Goal: Information Seeking & Learning: Learn about a topic

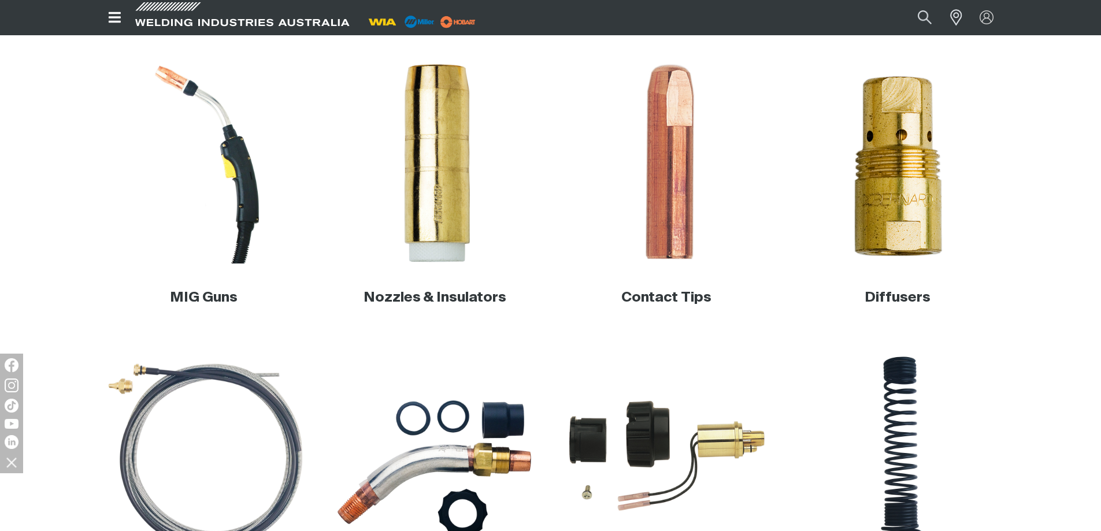
scroll to position [349, 0]
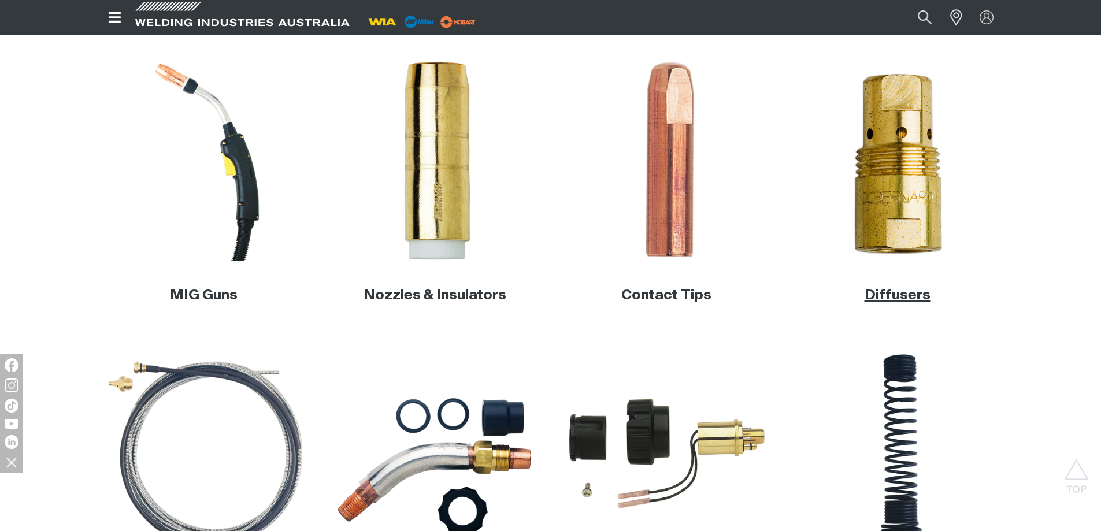
click at [917, 296] on link "Diffusers" at bounding box center [897, 295] width 66 height 14
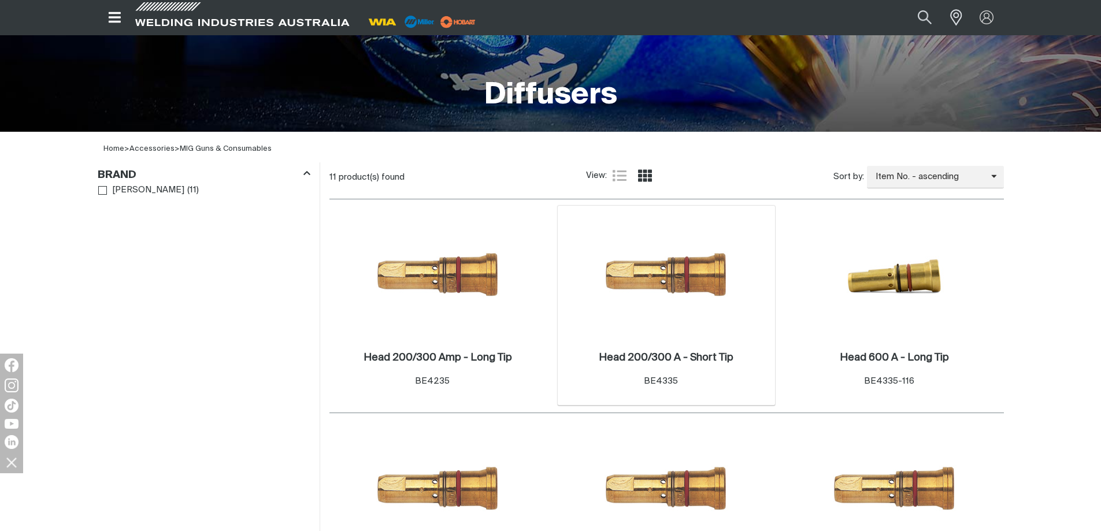
scroll to position [289, 0]
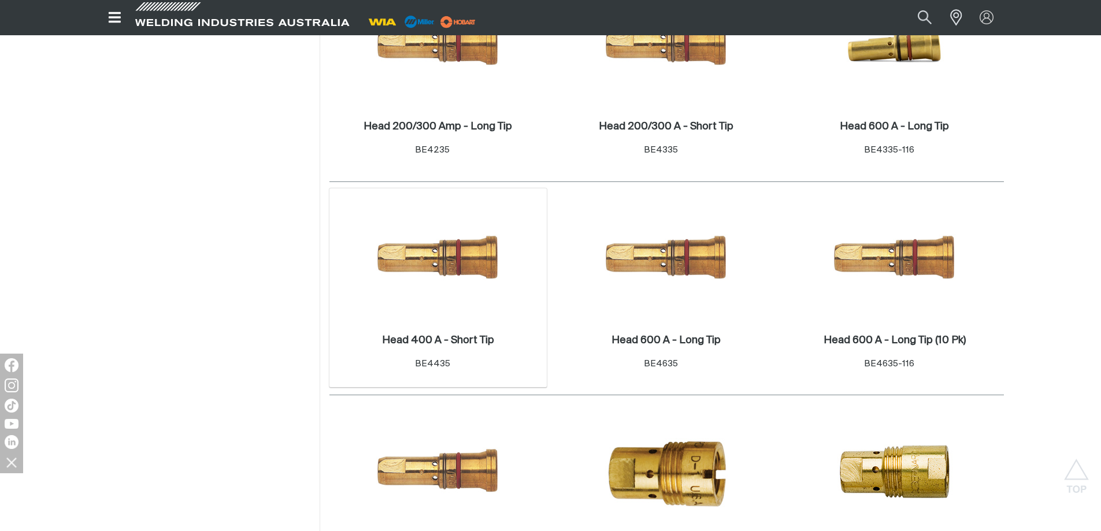
scroll to position [404, 0]
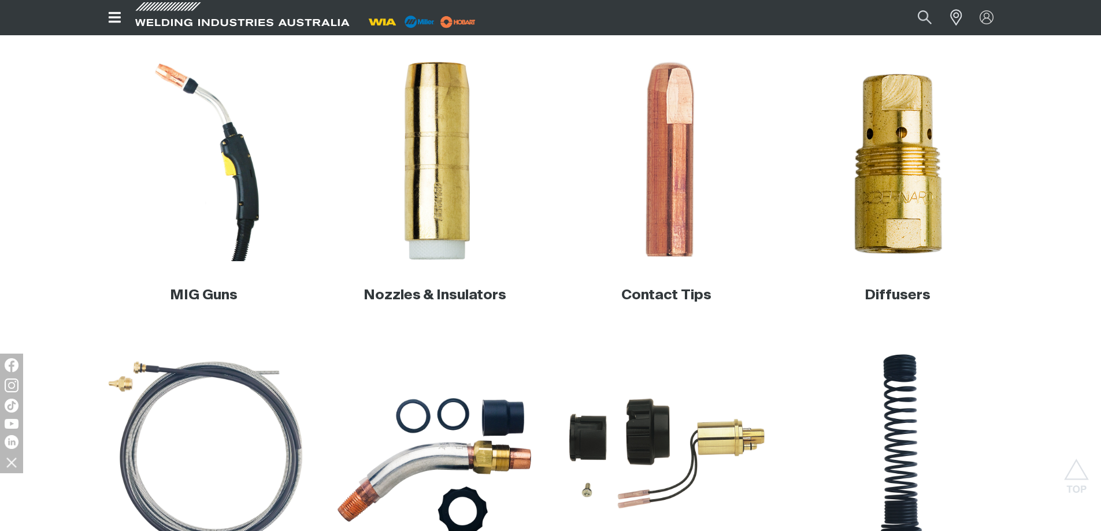
scroll to position [465, 0]
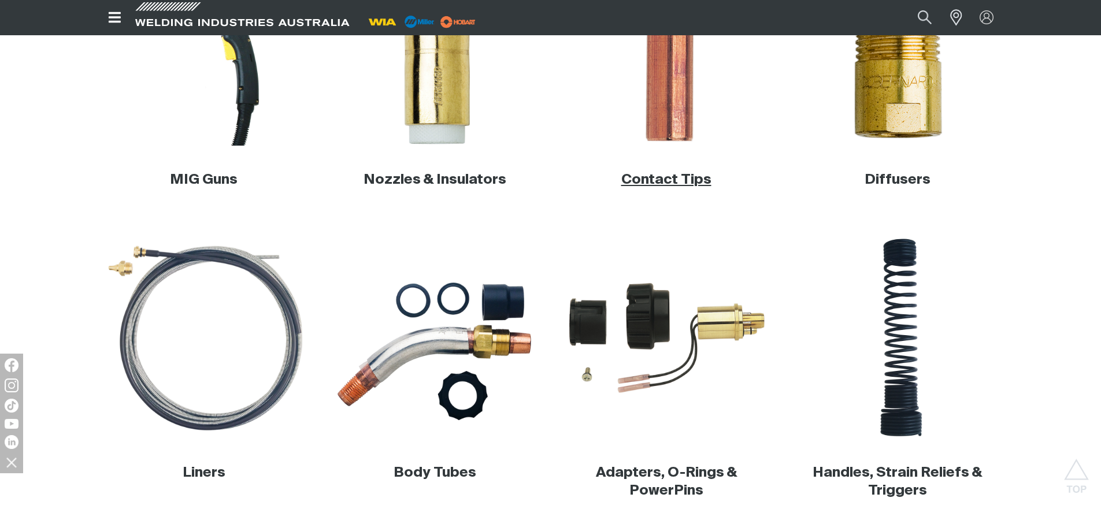
click at [690, 181] on link "Contact Tips" at bounding box center [666, 180] width 90 height 14
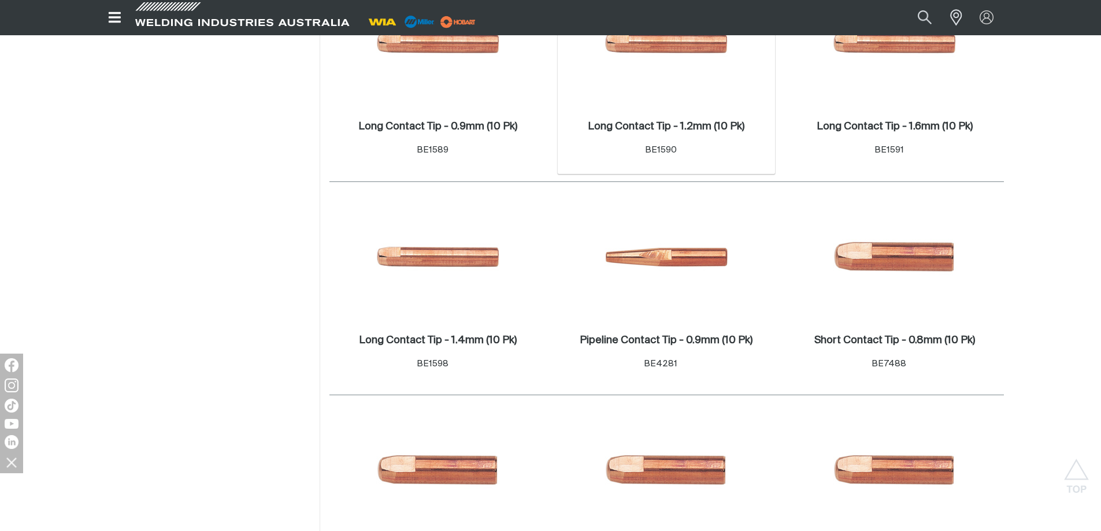
scroll to position [578, 0]
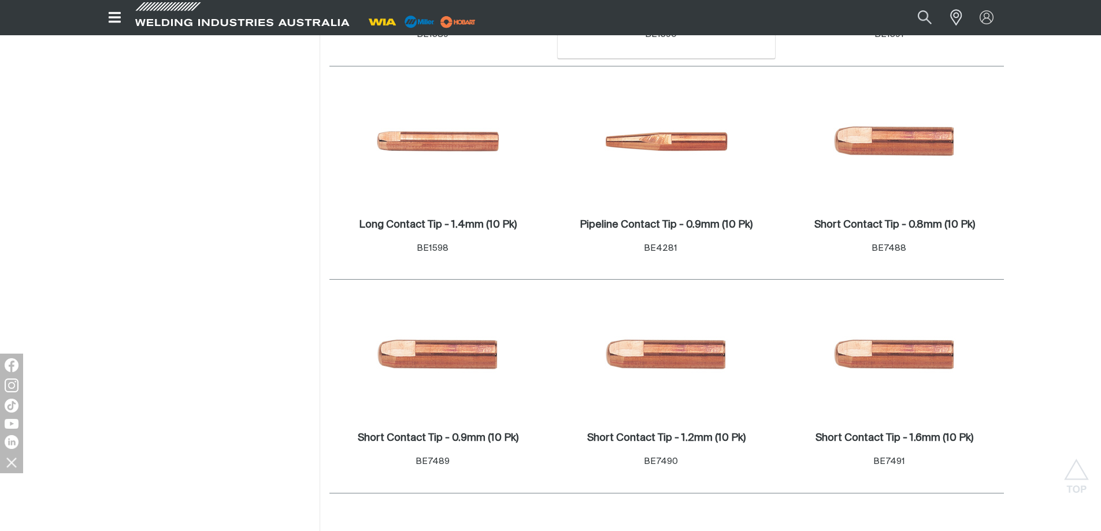
scroll to position [636, 0]
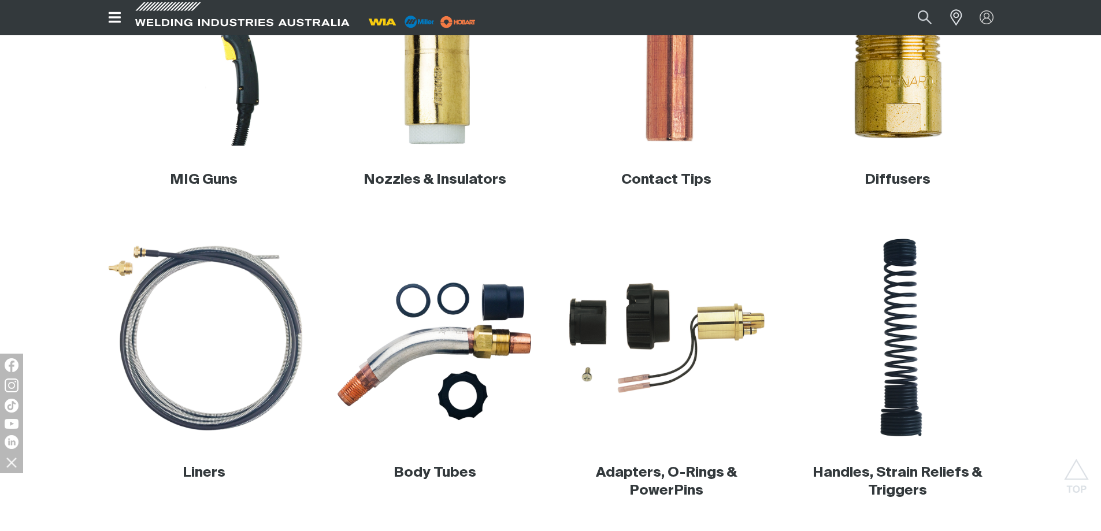
scroll to position [407, 0]
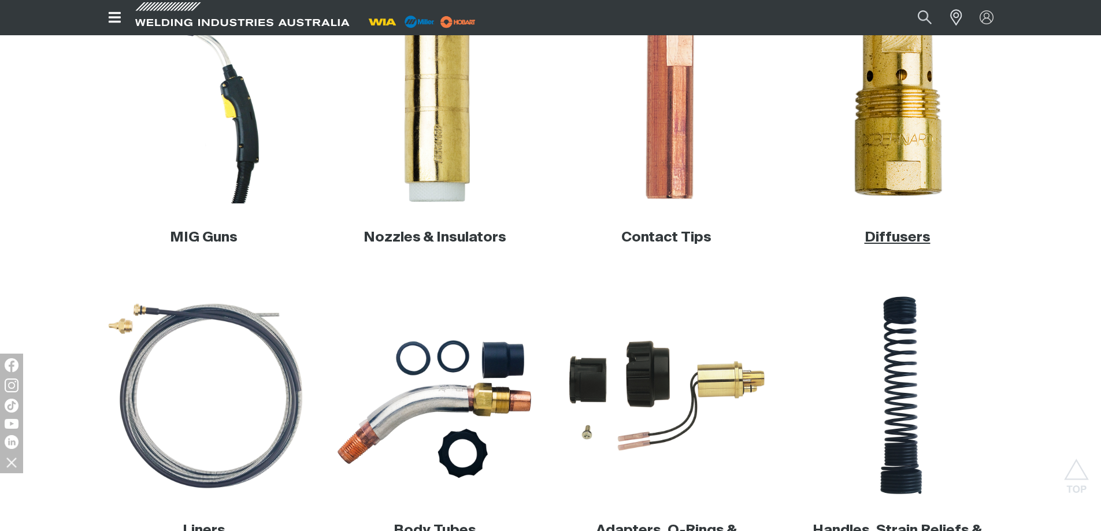
click at [895, 242] on link "Diffusers" at bounding box center [897, 238] width 66 height 14
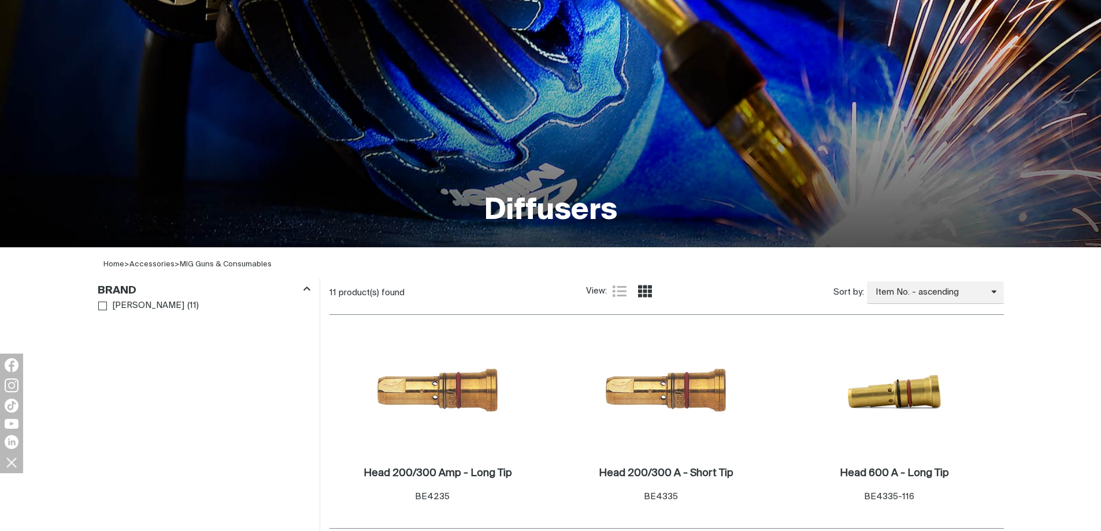
scroll to position [231, 0]
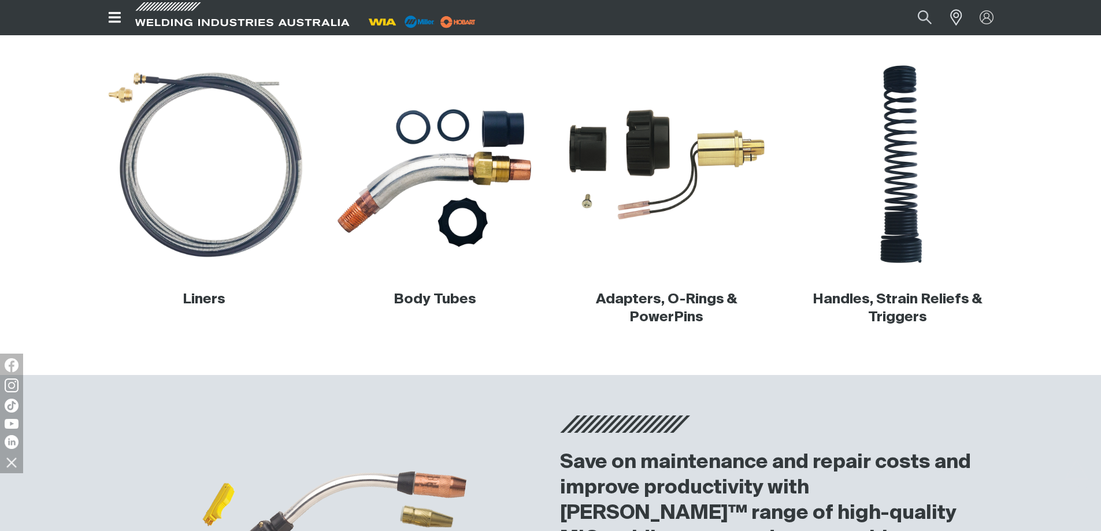
scroll to position [465, 0]
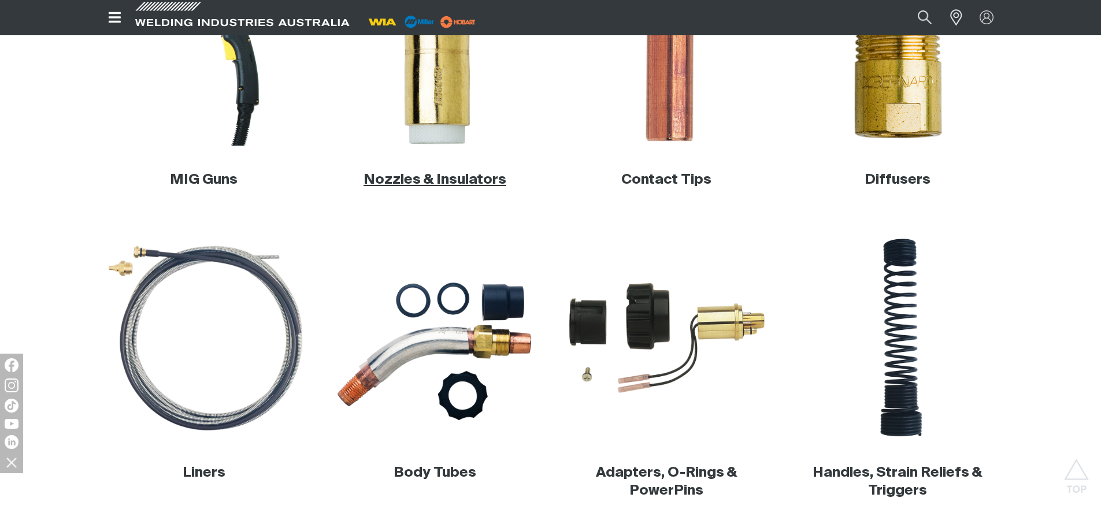
click at [451, 185] on link "Nozzles & Insulators" at bounding box center [434, 180] width 143 height 14
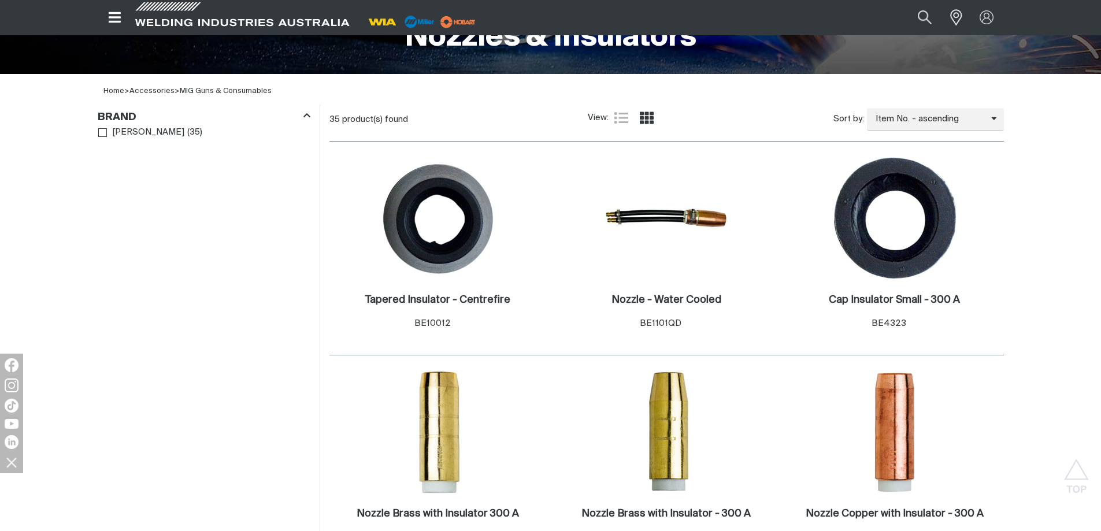
scroll to position [636, 0]
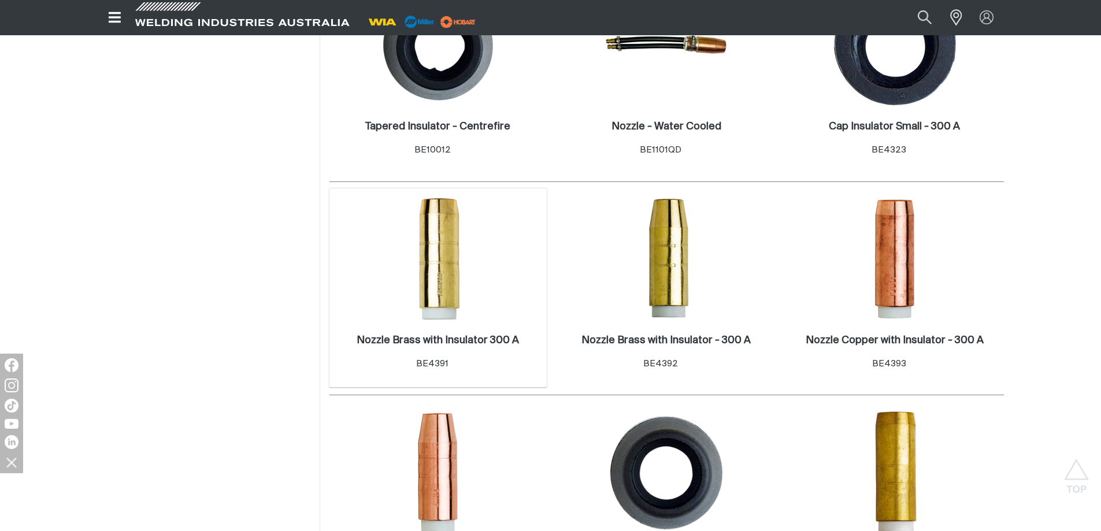
scroll to position [520, 0]
